Goal: Find specific page/section

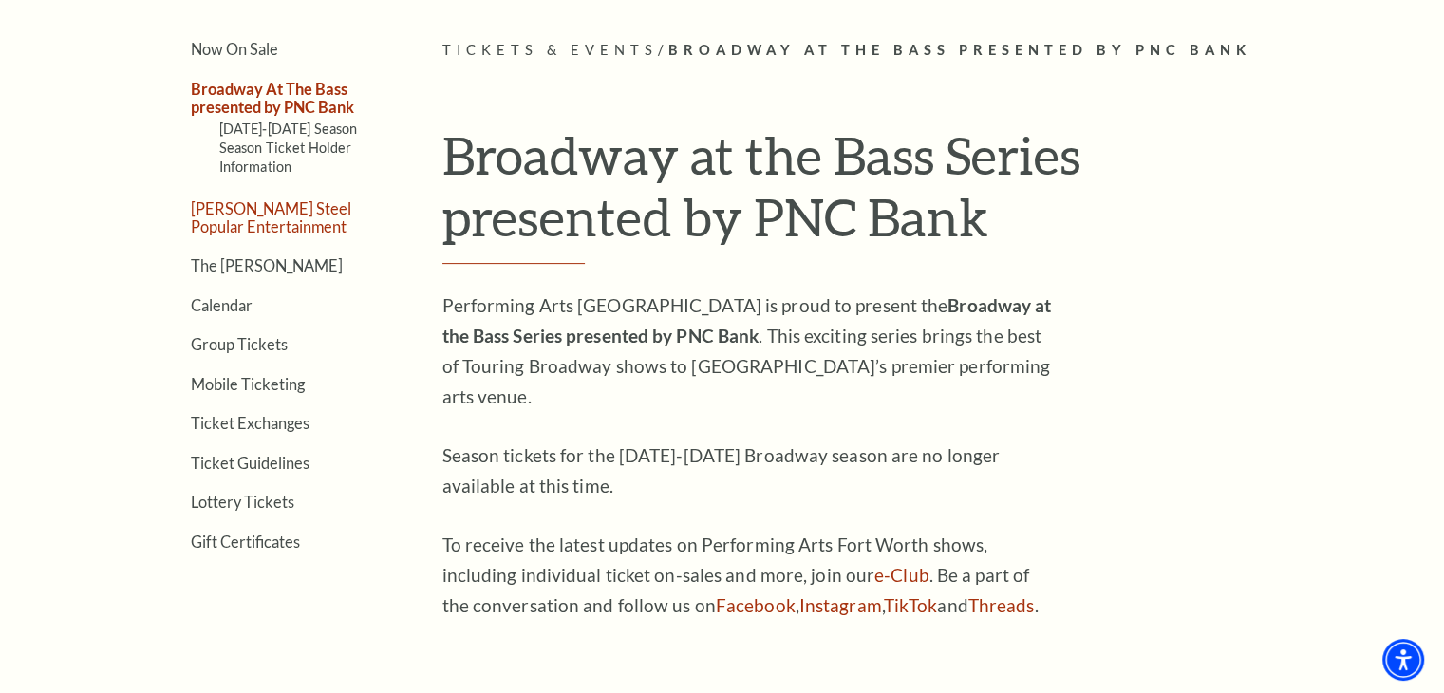
scroll to position [494, 0]
click at [228, 300] on link "Calendar" at bounding box center [222, 306] width 62 height 18
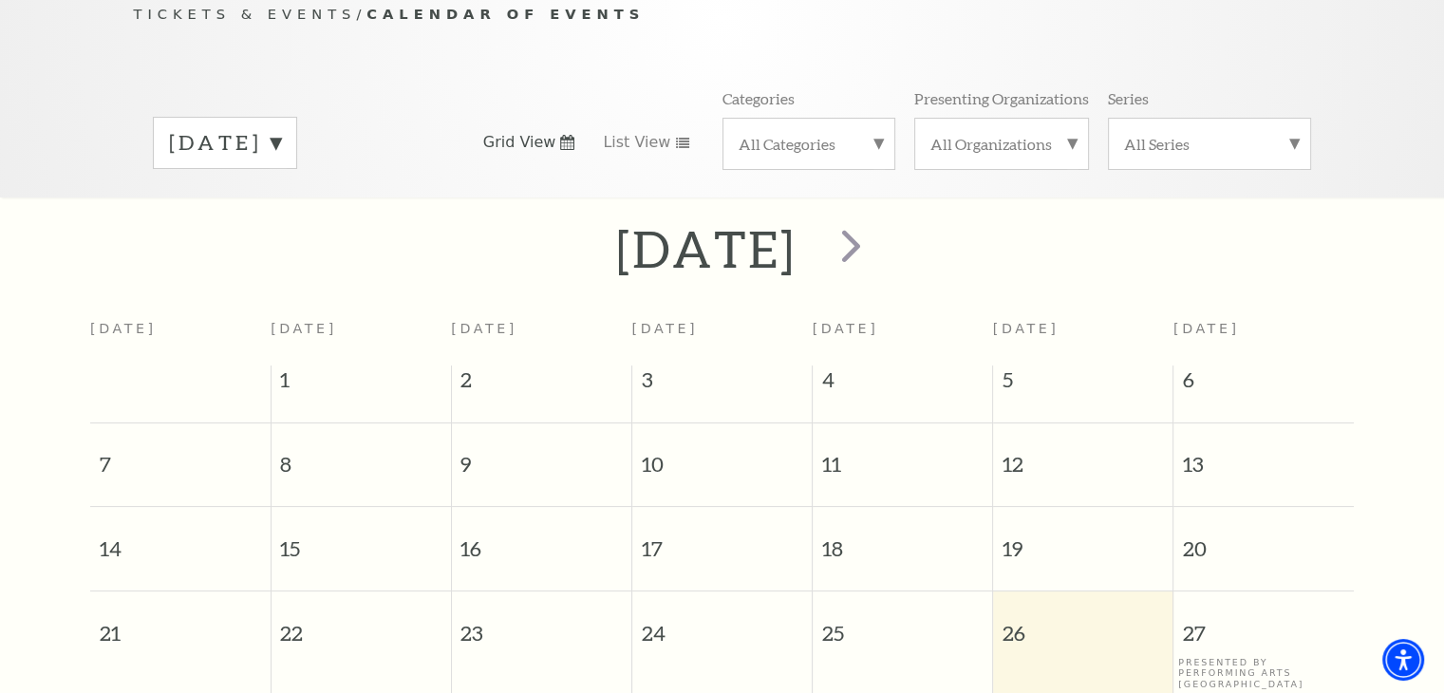
scroll to position [205, 0]
click at [878, 216] on span "next" at bounding box center [851, 243] width 54 height 54
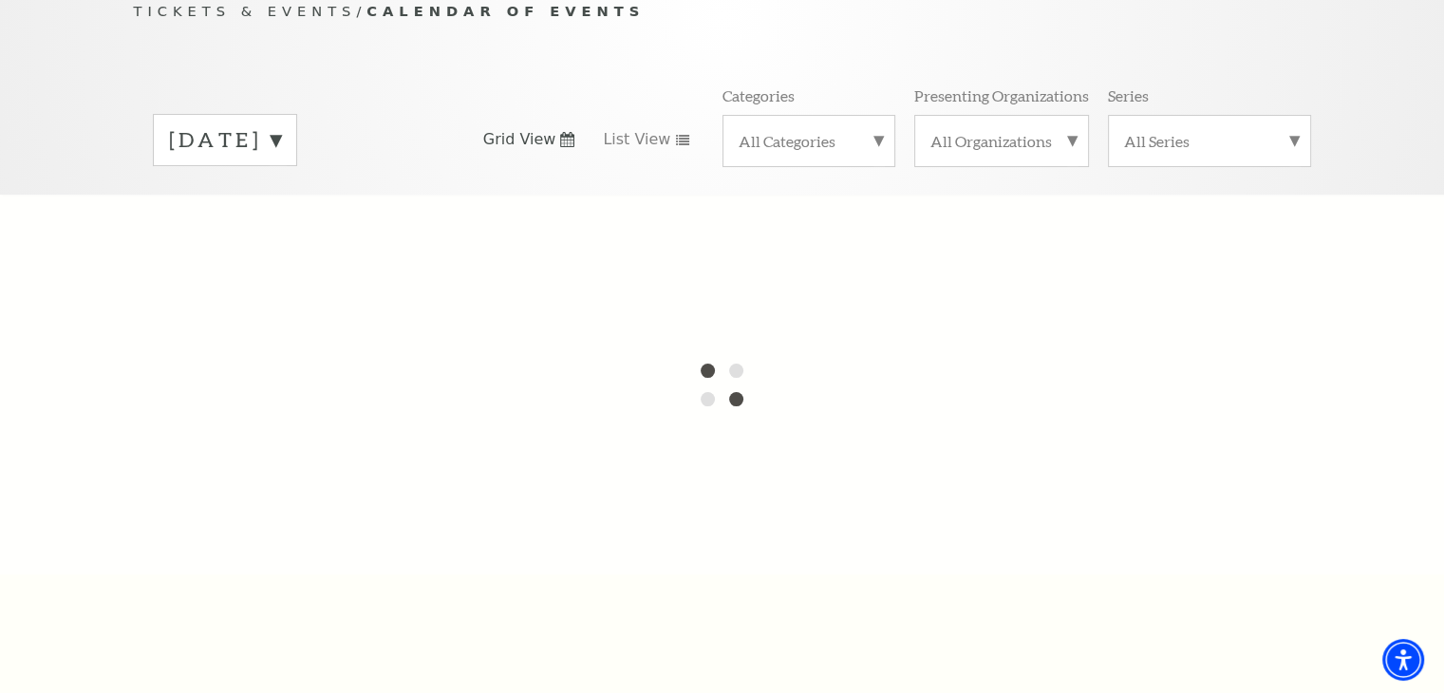
click at [951, 213] on div at bounding box center [722, 385] width 1444 height 380
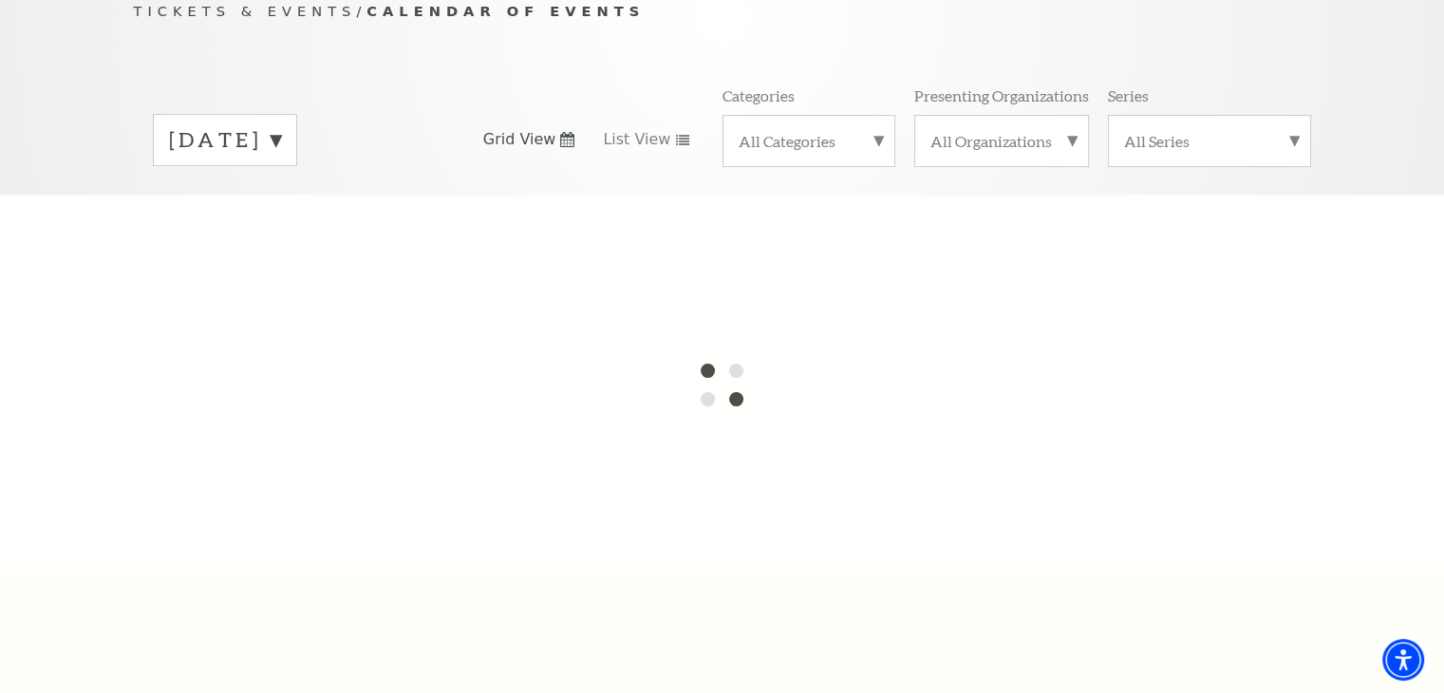
click at [951, 213] on div at bounding box center [722, 385] width 1444 height 380
click at [281, 125] on label "[DATE]" at bounding box center [225, 139] width 112 height 29
click at [308, 239] on div at bounding box center [722, 385] width 1444 height 380
